Goal: Information Seeking & Learning: Understand process/instructions

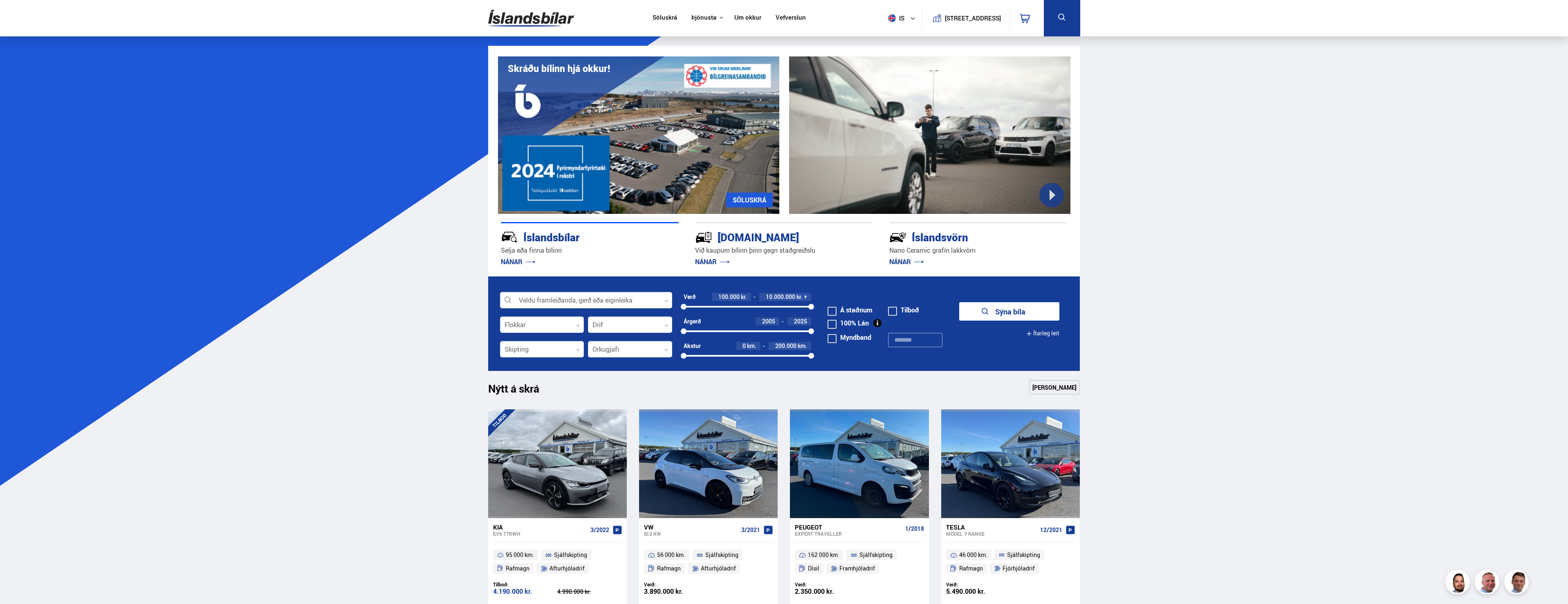
drag, startPoint x: 747, startPoint y: 16, endPoint x: 674, endPoint y: 48, distance: 79.7
click at [747, 16] on link "Um okkur" at bounding box center [747, 18] width 27 height 9
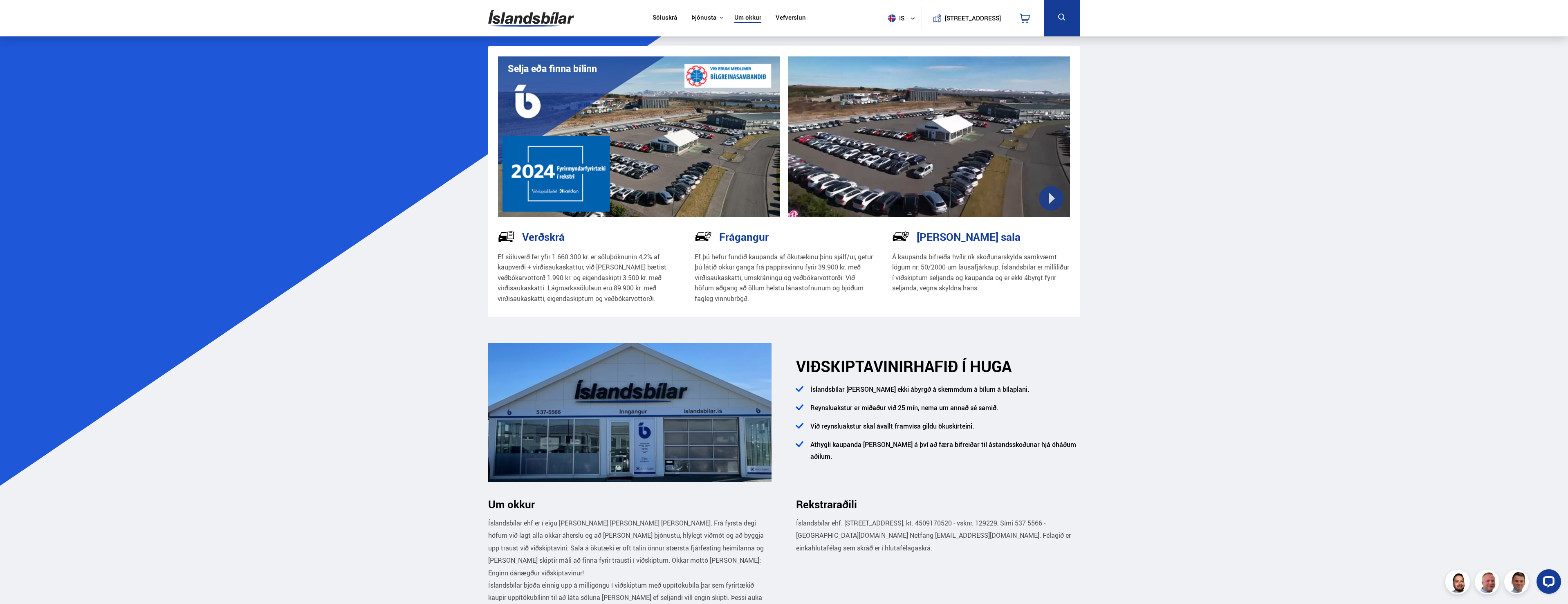
click at [698, 22] on nav "Söluskrá Þjónusta Íslandsbílar [DOMAIN_NAME] Íslandsvörn Leiðbeiningar Um okkur…" at bounding box center [729, 18] width 168 height 37
click at [698, 19] on button "Þjónusta" at bounding box center [704, 18] width 25 height 8
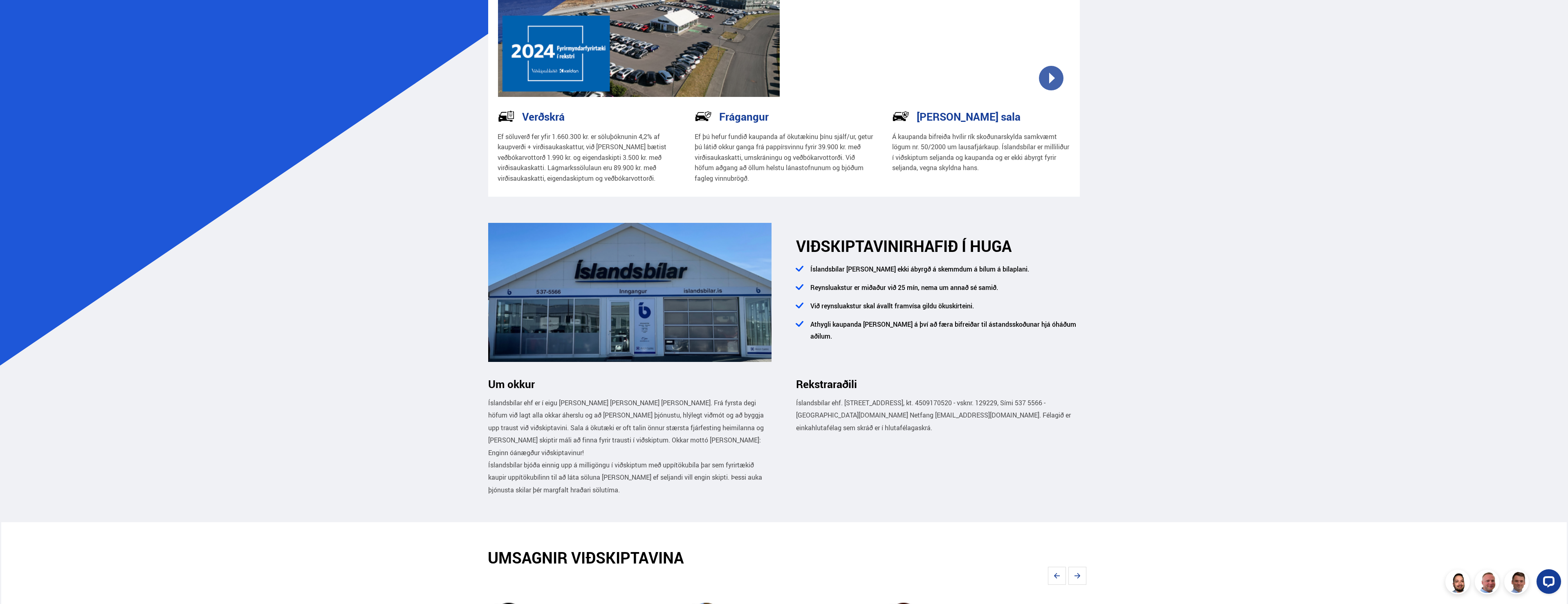
scroll to position [123, 0]
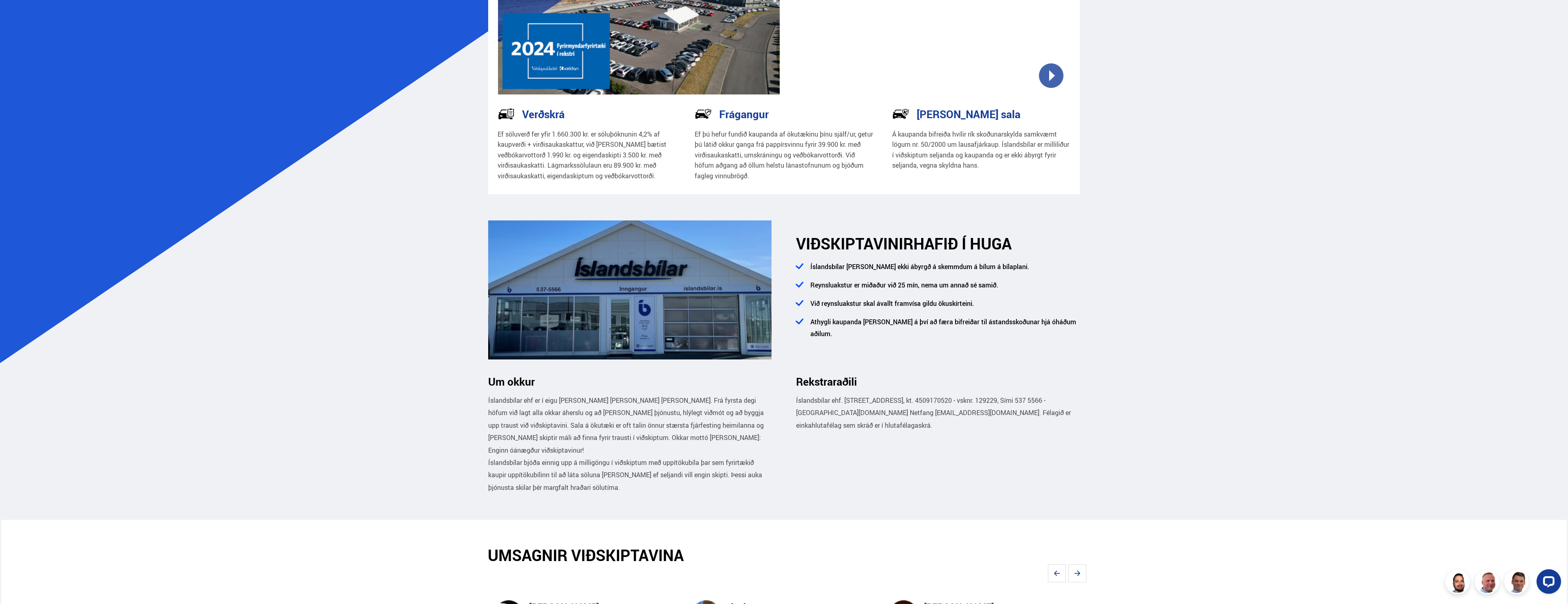
click at [931, 113] on h3 "[PERSON_NAME] sala" at bounding box center [968, 114] width 104 height 12
drag, startPoint x: 695, startPoint y: 132, endPoint x: 801, endPoint y: 176, distance: 114.8
click at [801, 176] on p "Ef þú hefur fundið kaupanda af ökutækinu þínu sjálf/ur, getur þú látið okkur ga…" at bounding box center [784, 155] width 179 height 52
drag, startPoint x: 774, startPoint y: 174, endPoint x: 693, endPoint y: 128, distance: 93.2
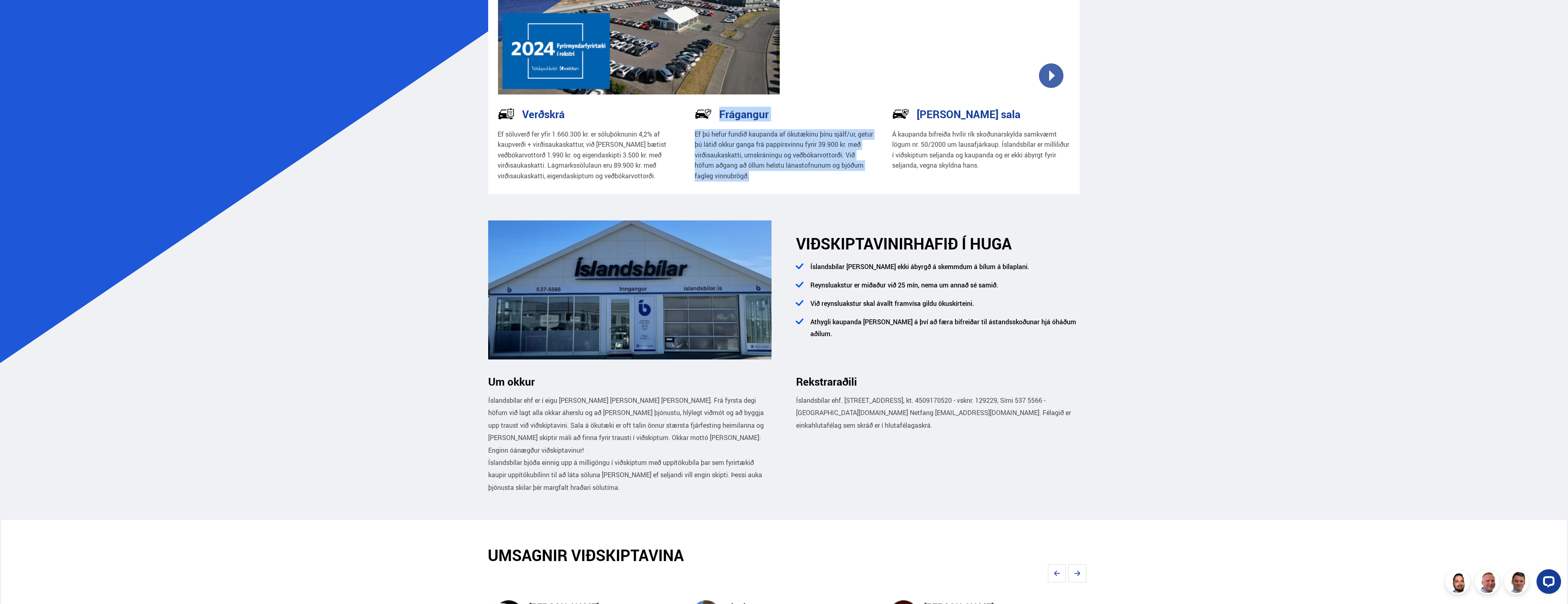
click at [692, 128] on div "Frágangur Ef þú hefur fundið kaupanda af ökutækinu þínu sjálf/ur, getur þú láti…" at bounding box center [784, 150] width 197 height 89
click at [705, 124] on div "Ef þú hefur fundið kaupanda af ökutækinu þínu sjálf/ur, getur þú látið okkur ga…" at bounding box center [784, 153] width 179 height 58
drag, startPoint x: 696, startPoint y: 132, endPoint x: 778, endPoint y: 172, distance: 91.2
click at [778, 172] on p "Ef þú hefur fundið kaupanda af ökutækinu þínu sjálf/ur, getur þú látið okkur ga…" at bounding box center [784, 155] width 179 height 52
copy p "Ef þú hefur fundið kaupanda af ökutækinu þínu sjálf/ur, getur þú látið okkur ga…"
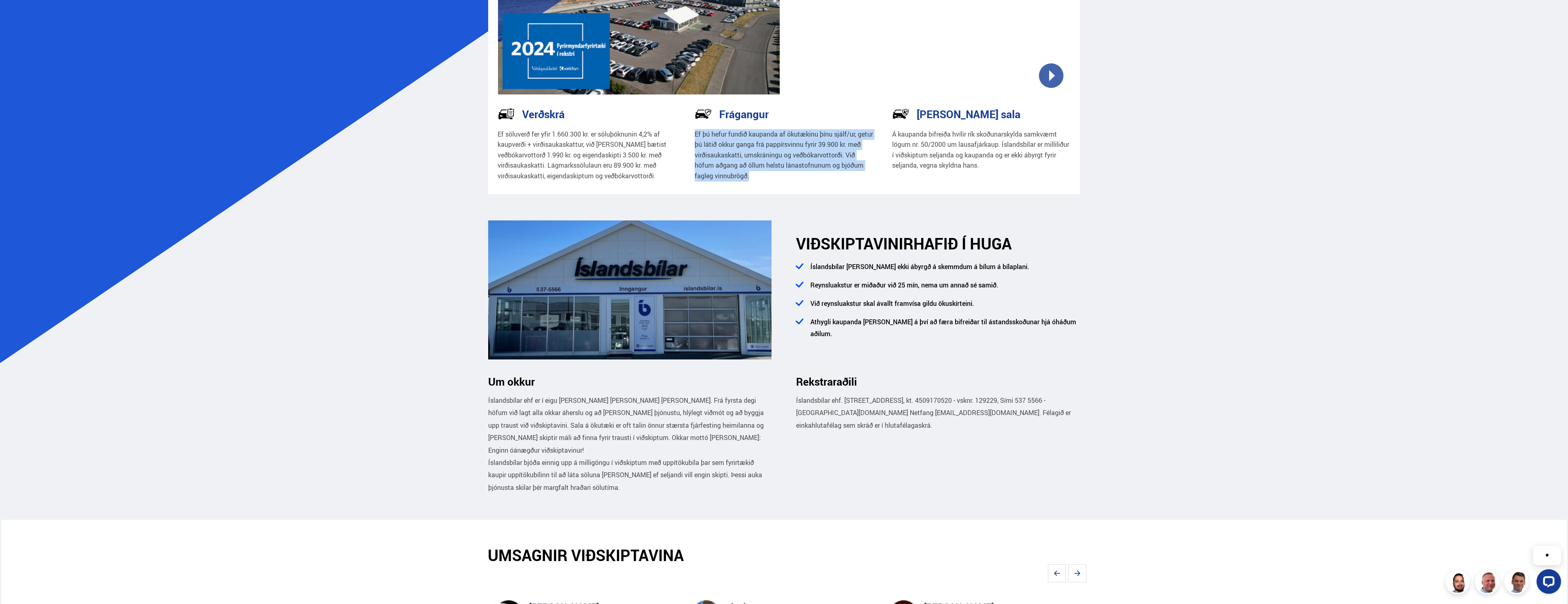
click at [773, 179] on p "Ef þú hefur fundið kaupanda af ökutækinu þínu sjálf/ur, getur þú látið okkur ga…" at bounding box center [784, 155] width 179 height 52
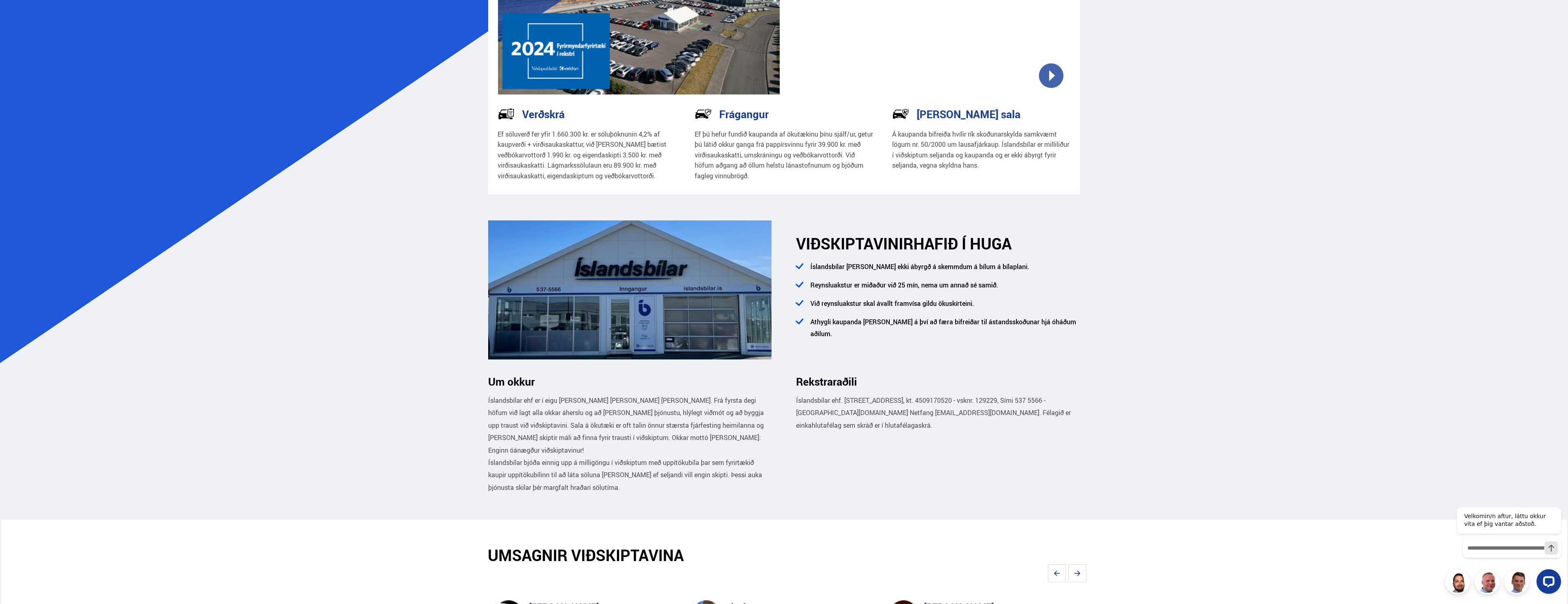
click at [784, 173] on p "Ef þú hefur fundið kaupanda af ökutækinu þínu sjálf/ur, getur þú látið okkur ga…" at bounding box center [784, 155] width 179 height 52
drag, startPoint x: 402, startPoint y: 415, endPoint x: 405, endPoint y: 389, distance: 26.2
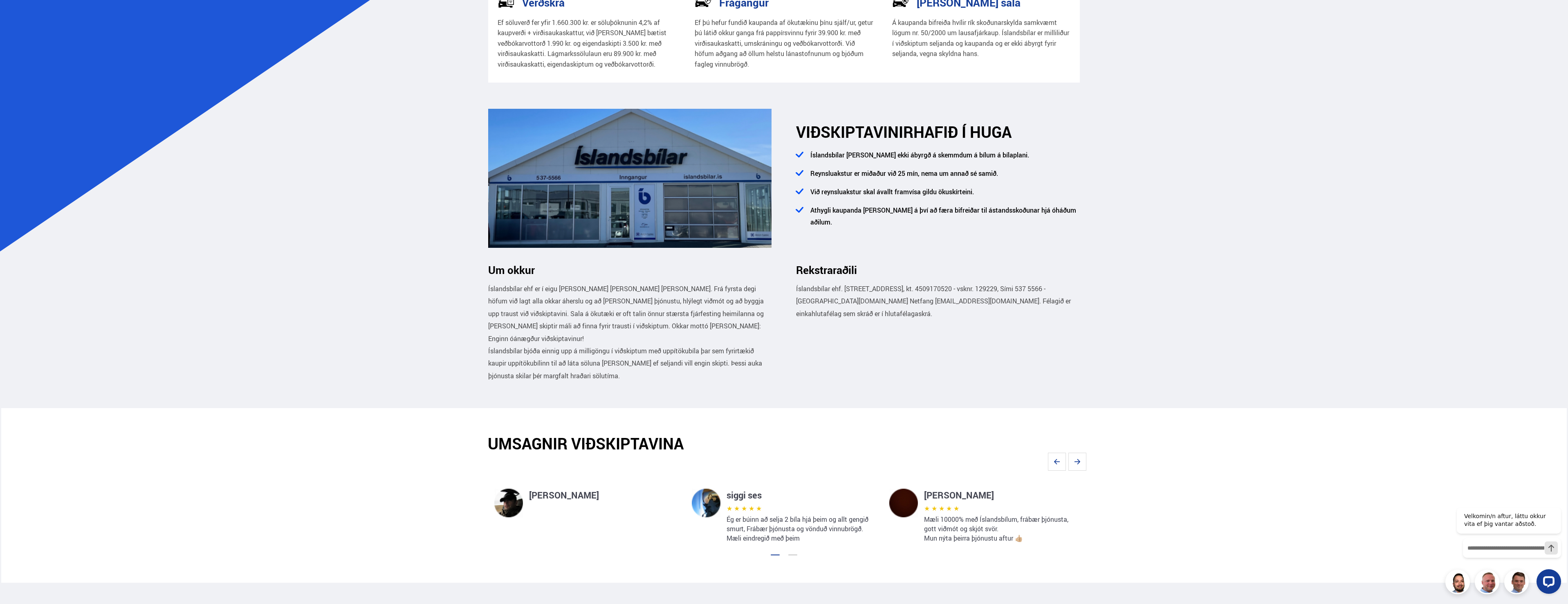
scroll to position [368, 0]
